Goal: Ask a question

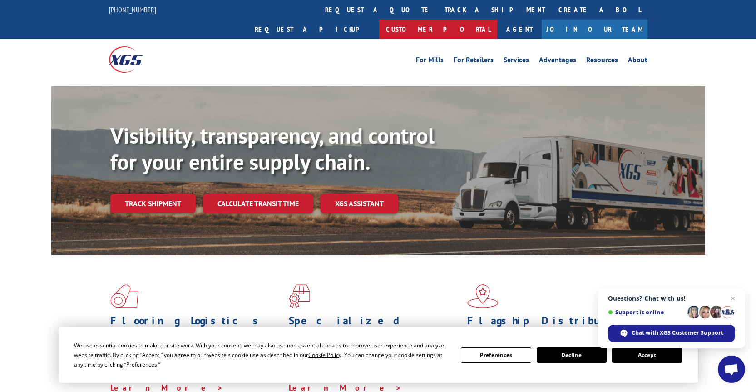
click at [497, 20] on link "Customer Portal" at bounding box center [438, 30] width 118 height 20
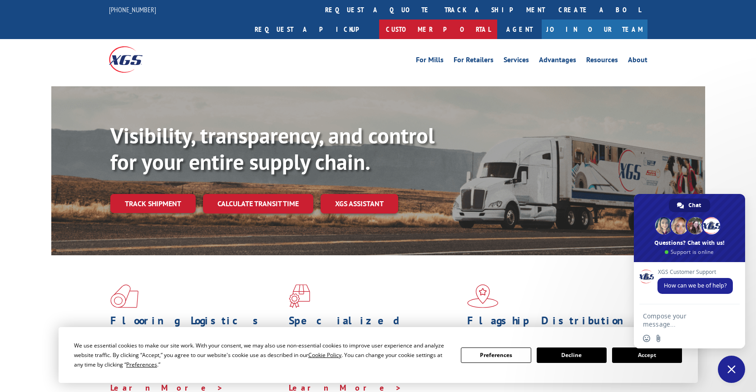
type textarea "We need help with login to the customer portal"
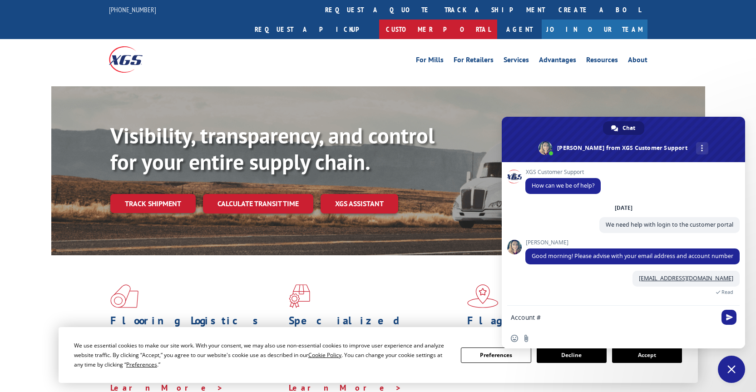
type textarea "Account # 54644"
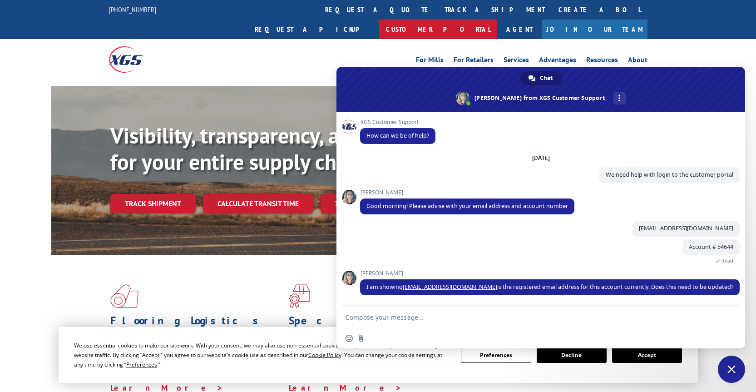
type textarea "Yes please"
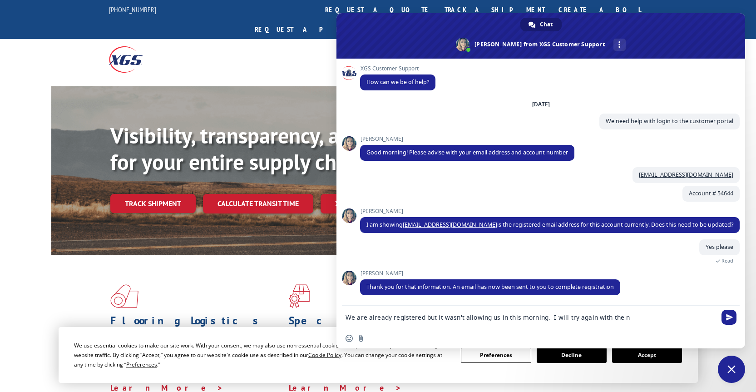
type textarea "We are already registered but it wasn't allowing us in this morning. I will try…"
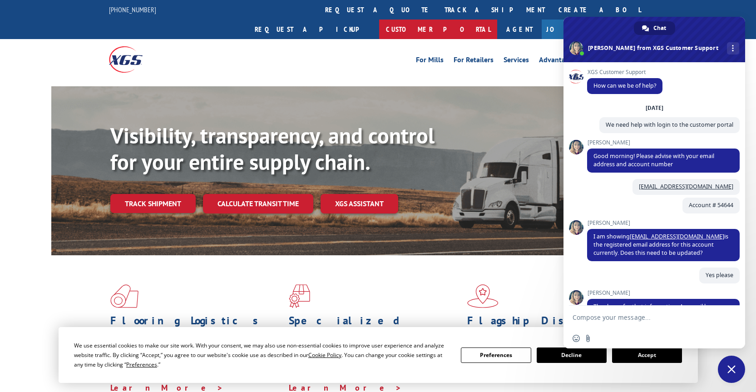
click at [497, 20] on link "Customer Portal" at bounding box center [438, 30] width 118 height 20
